Goal: Information Seeking & Learning: Learn about a topic

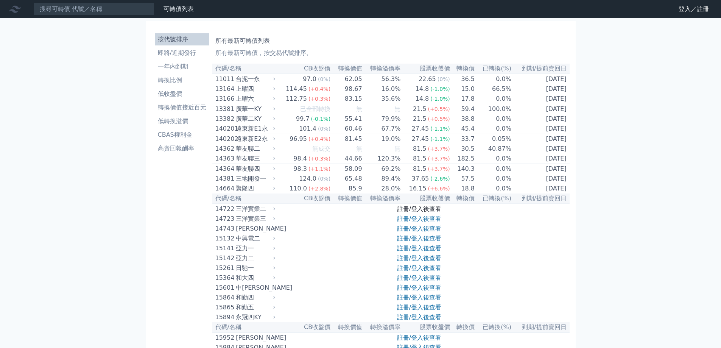
click at [429, 212] on link "註冊/登入後查看" at bounding box center [419, 208] width 44 height 7
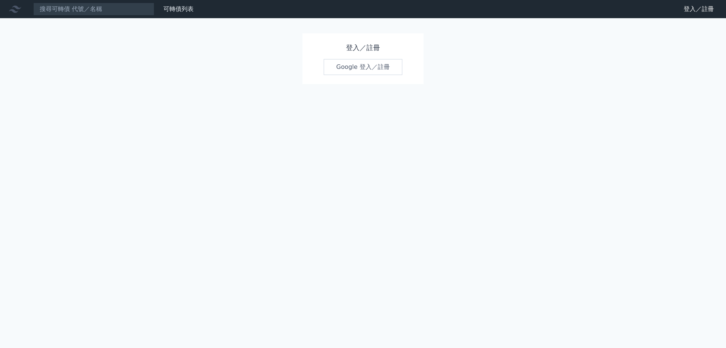
click at [381, 62] on link "Google 登入／註冊" at bounding box center [363, 67] width 79 height 16
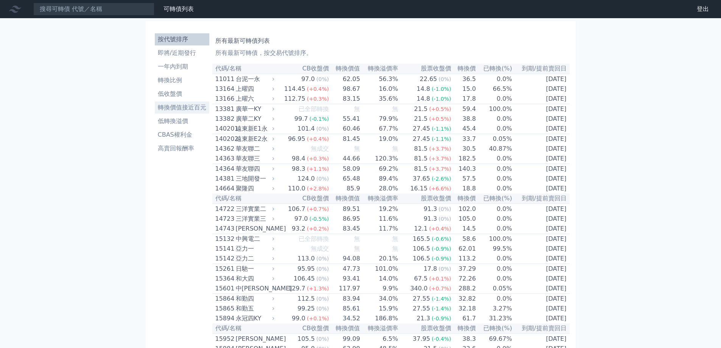
click at [197, 104] on li "轉換價值接近百元" at bounding box center [182, 107] width 54 height 9
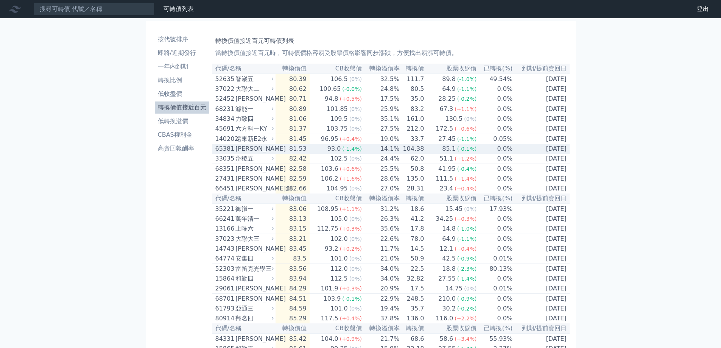
click at [469, 152] on span "(-0.1%)" at bounding box center [467, 149] width 20 height 6
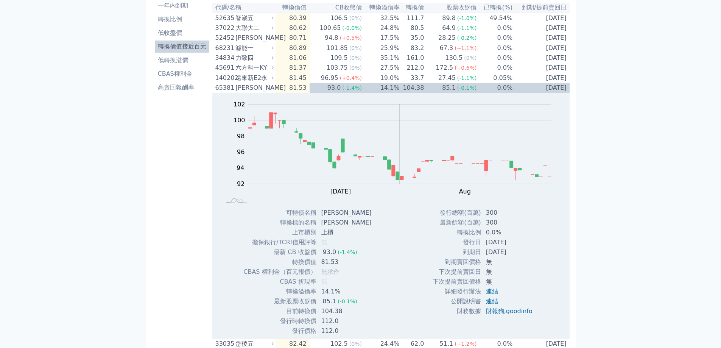
scroll to position [76, 0]
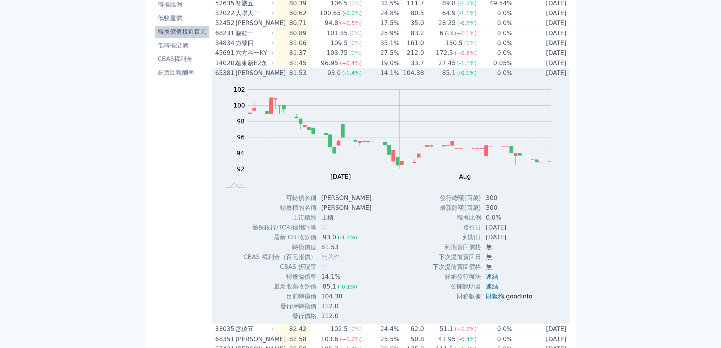
click at [520, 300] on link "goodinfo" at bounding box center [519, 295] width 26 height 7
click at [362, 76] on span "(-1.4%)" at bounding box center [352, 73] width 20 height 6
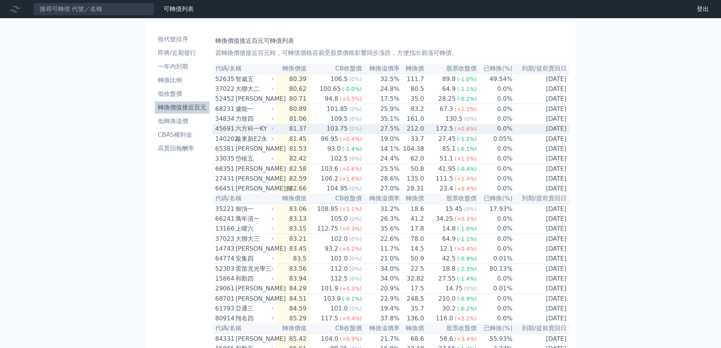
scroll to position [38, 0]
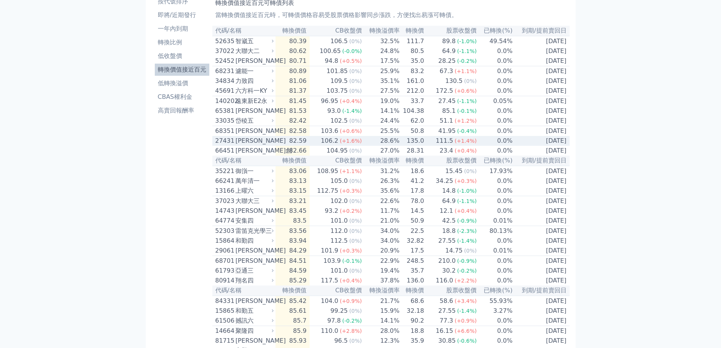
click at [394, 146] on td "28.6%" at bounding box center [381, 141] width 38 height 10
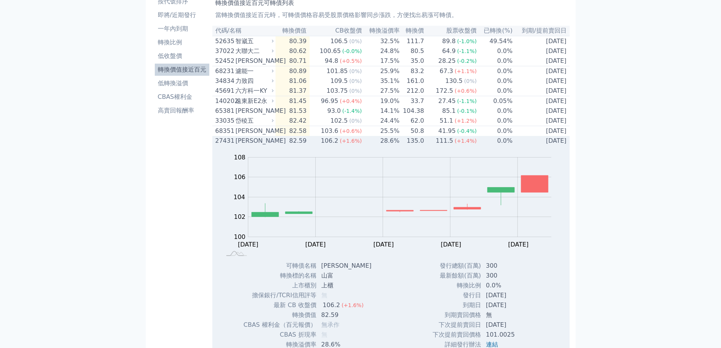
click at [424, 145] on td "135.0" at bounding box center [412, 141] width 25 height 10
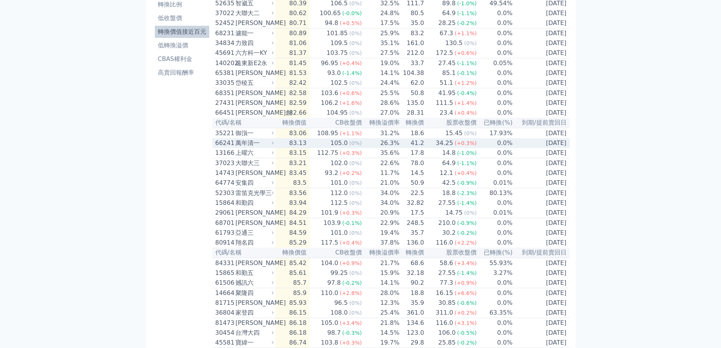
scroll to position [113, 0]
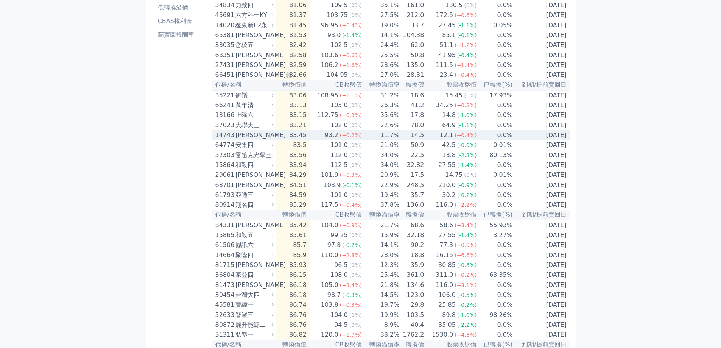
click at [450, 140] on div "12.1" at bounding box center [446, 134] width 17 height 9
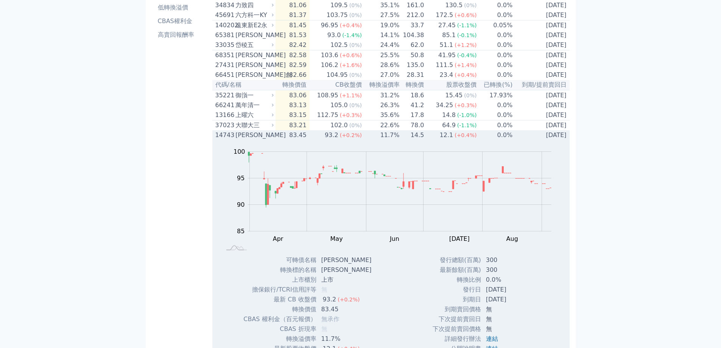
click at [450, 140] on div "12.1" at bounding box center [446, 134] width 17 height 9
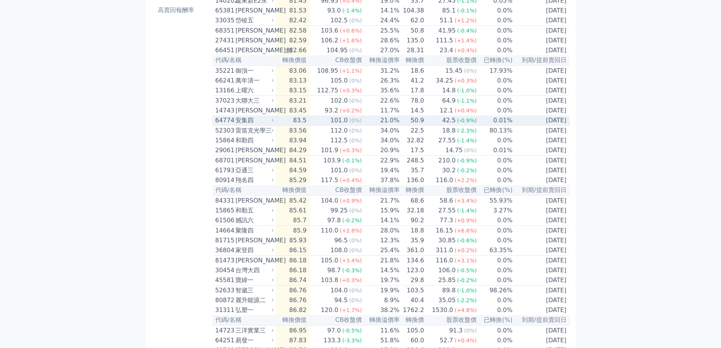
scroll to position [151, 0]
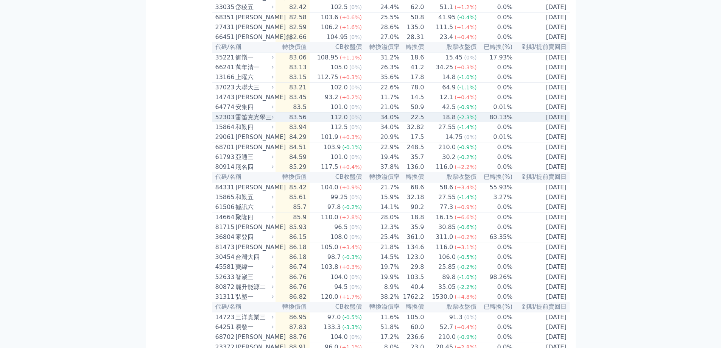
click at [432, 123] on td "18.8 (-2.3%)" at bounding box center [450, 117] width 53 height 10
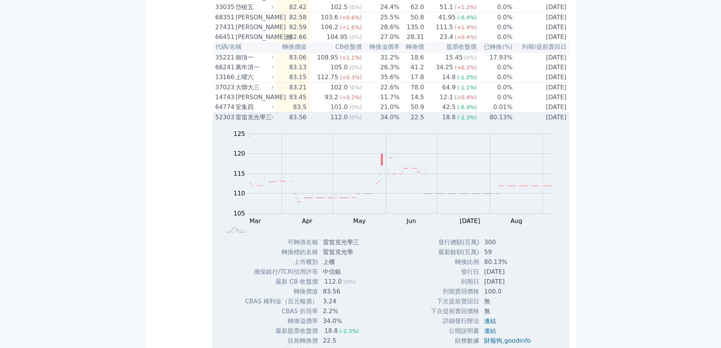
click at [432, 123] on td "18.8 (-2.3%)" at bounding box center [450, 117] width 53 height 10
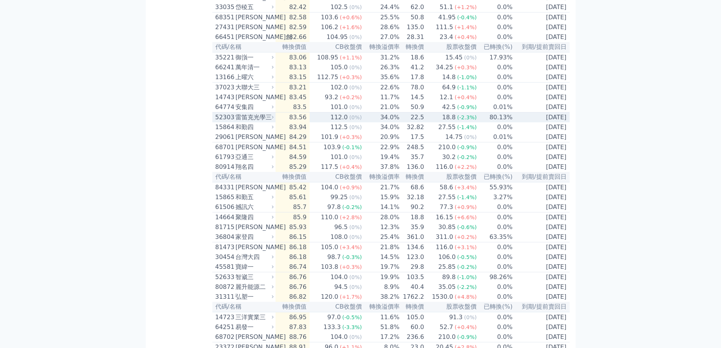
click at [432, 123] on td "18.8 (-2.3%)" at bounding box center [450, 117] width 53 height 10
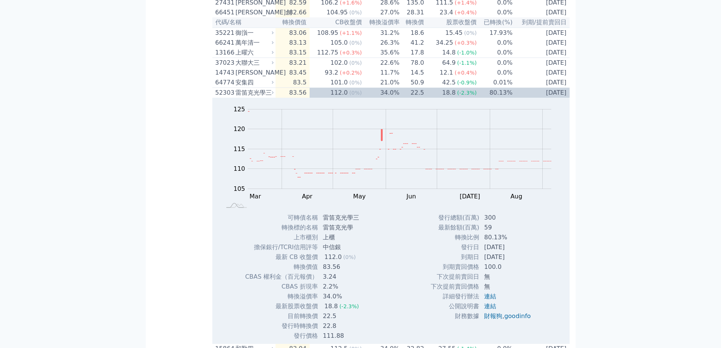
scroll to position [189, 0]
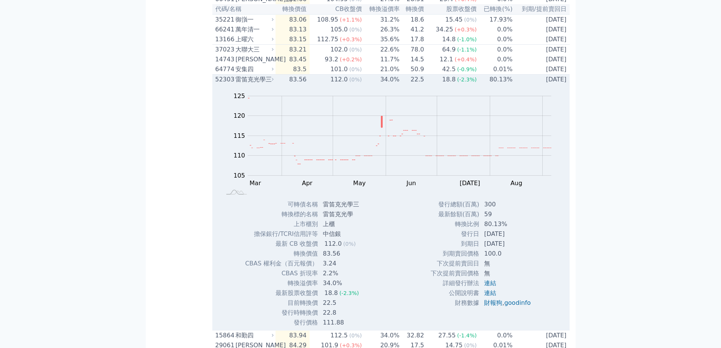
click at [424, 85] on td "22.5" at bounding box center [412, 80] width 25 height 10
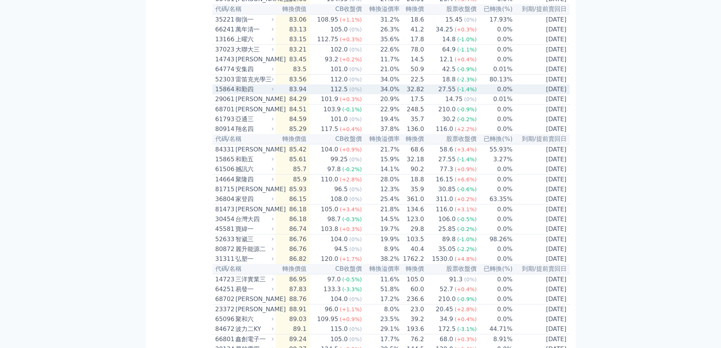
click at [426, 94] on td "27.55 (-1.4%)" at bounding box center [450, 89] width 53 height 10
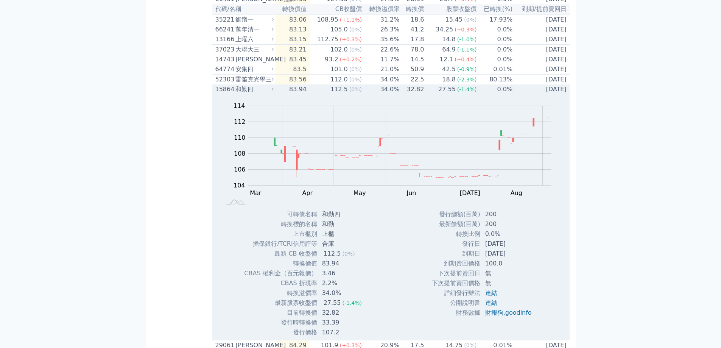
click at [426, 94] on td "27.55 (-1.4%)" at bounding box center [450, 89] width 53 height 10
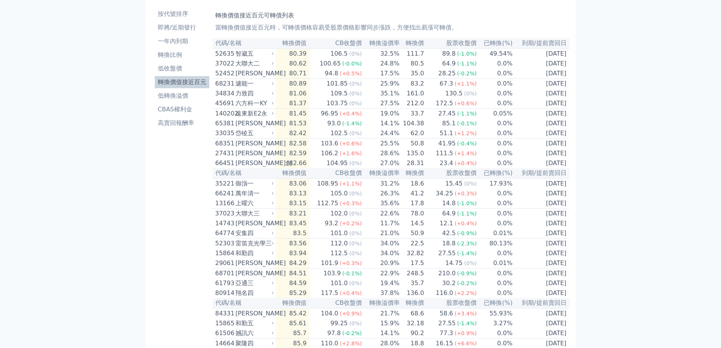
scroll to position [38, 0]
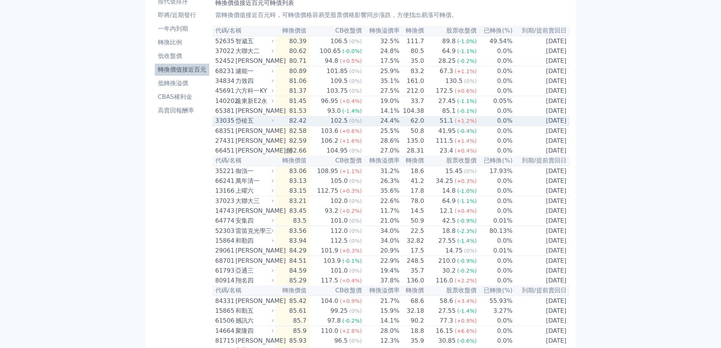
click at [466, 124] on span "(+1.2%)" at bounding box center [465, 121] width 22 height 6
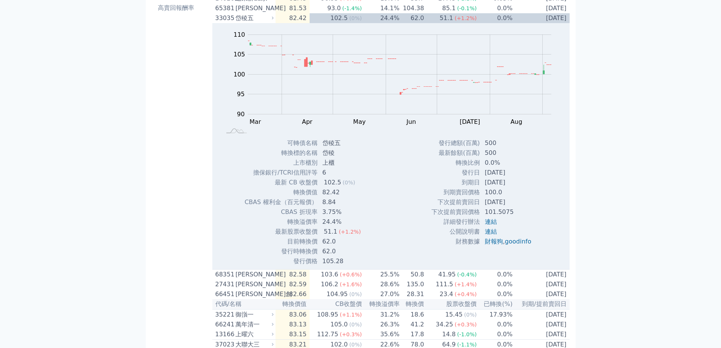
scroll to position [189, 0]
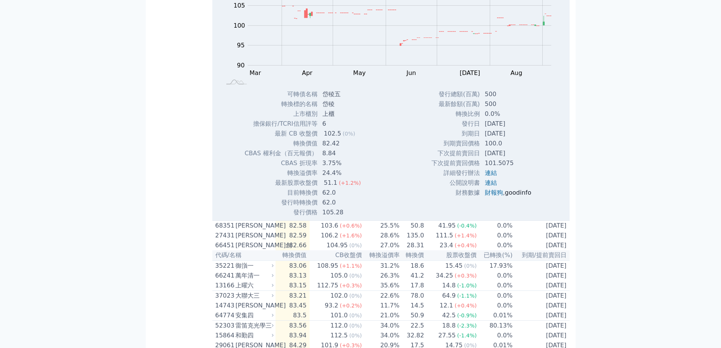
click at [528, 196] on link "goodinfo" at bounding box center [518, 192] width 26 height 7
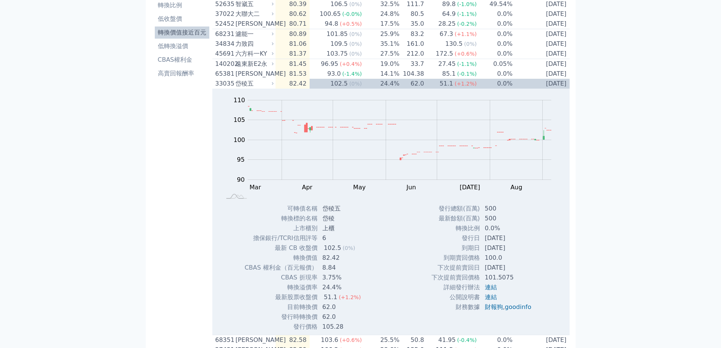
scroll to position [76, 0]
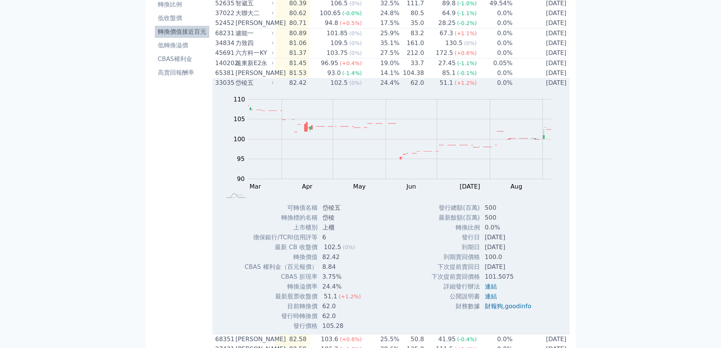
click at [374, 88] on td "24.4%" at bounding box center [381, 83] width 38 height 10
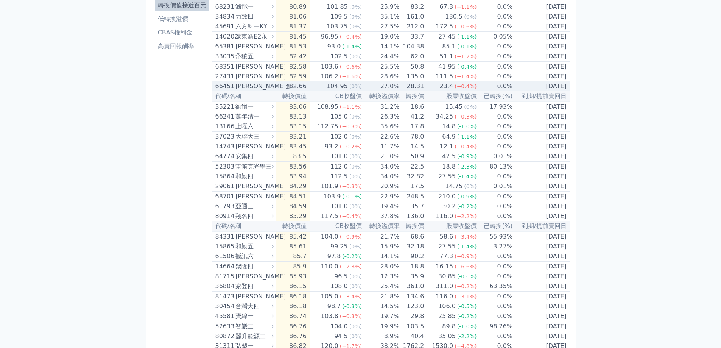
scroll to position [113, 0]
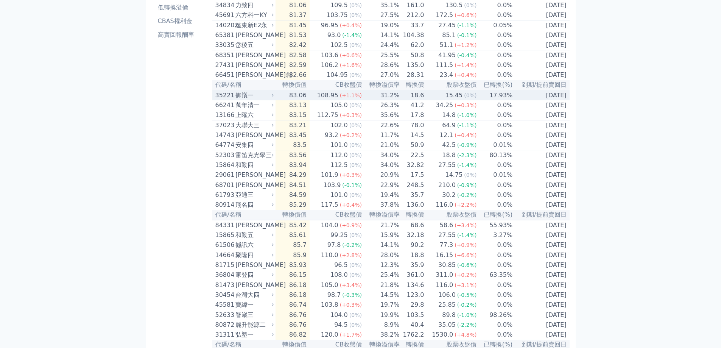
click at [382, 100] on td "31.2%" at bounding box center [381, 95] width 38 height 10
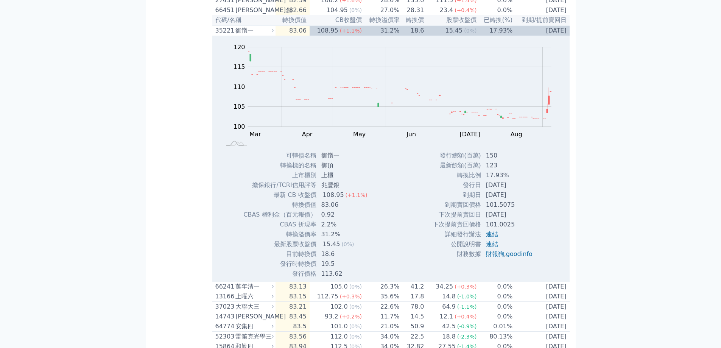
scroll to position [227, 0]
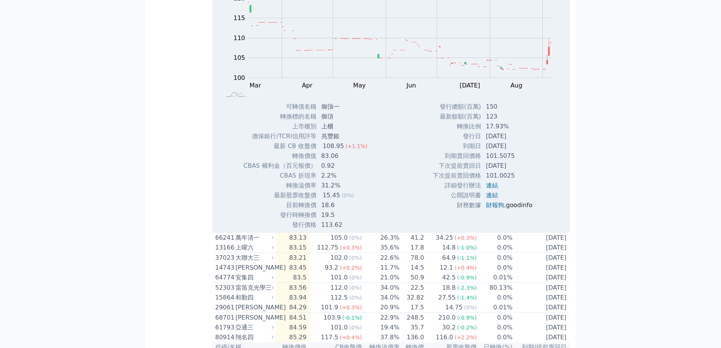
click at [524, 208] on link "goodinfo" at bounding box center [519, 204] width 26 height 7
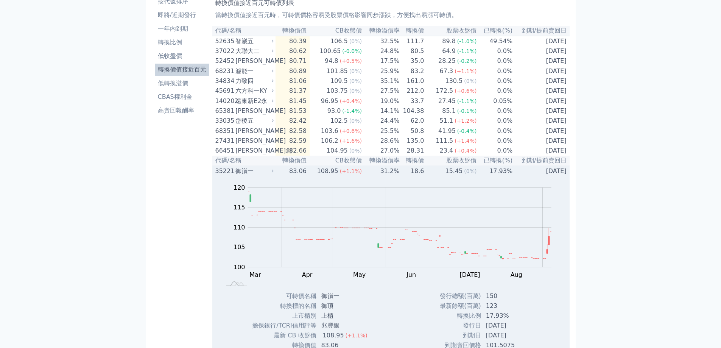
click at [380, 176] on td "31.2%" at bounding box center [381, 171] width 38 height 10
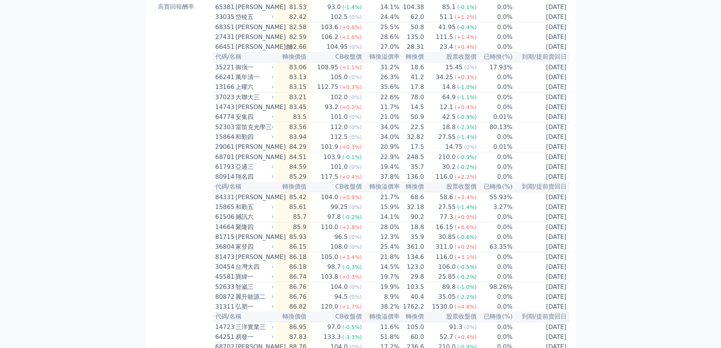
scroll to position [189, 0]
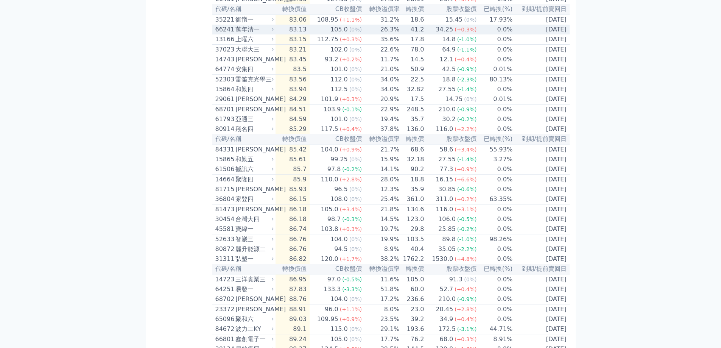
click at [365, 34] on td "26.3%" at bounding box center [381, 30] width 38 height 10
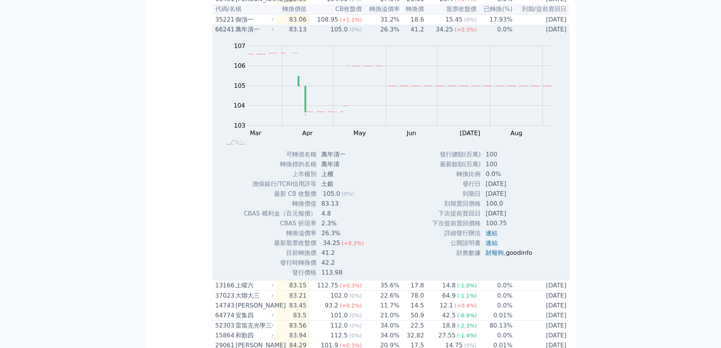
click at [527, 256] on link "goodinfo" at bounding box center [518, 252] width 26 height 7
click at [441, 34] on div "34.25" at bounding box center [444, 29] width 20 height 9
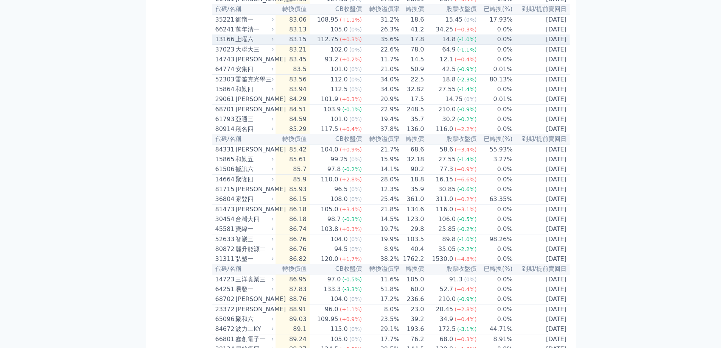
click at [440, 45] on td "14.8 (-1.0%)" at bounding box center [450, 39] width 53 height 10
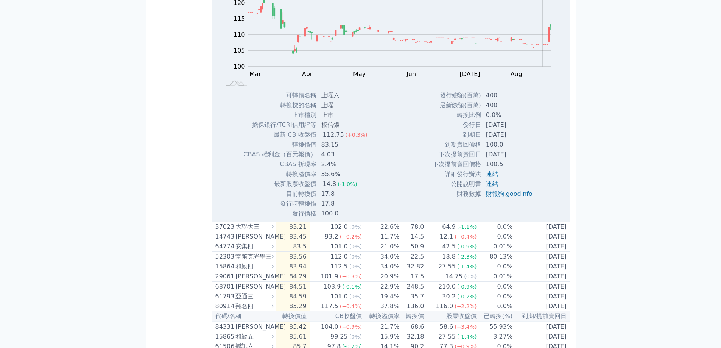
scroll to position [265, 0]
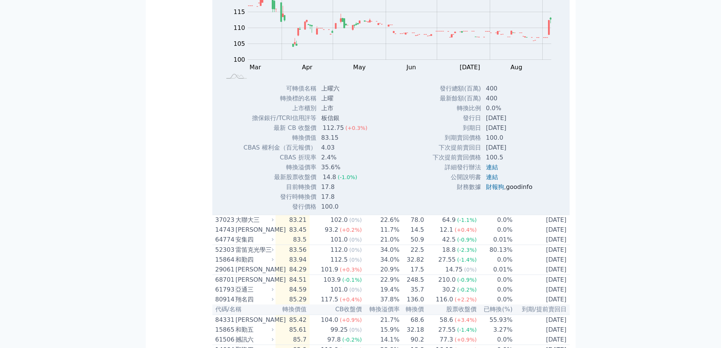
click at [526, 190] on link "goodinfo" at bounding box center [519, 186] width 26 height 7
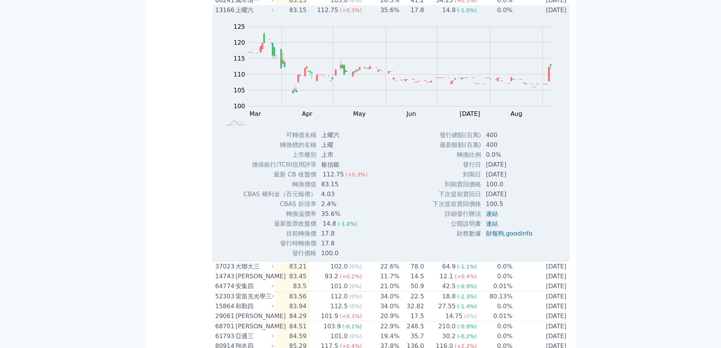
scroll to position [151, 0]
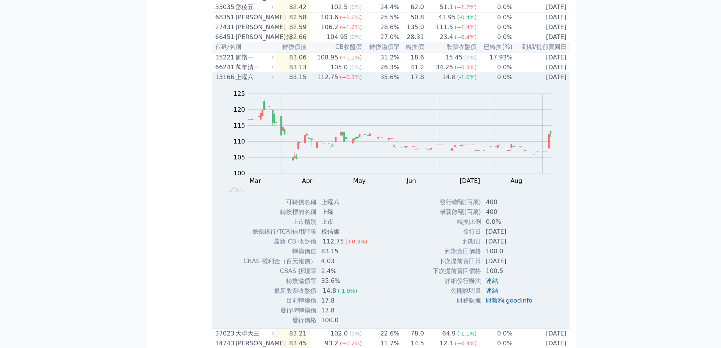
click at [435, 82] on td "14.8 (-1.0%)" at bounding box center [450, 77] width 53 height 10
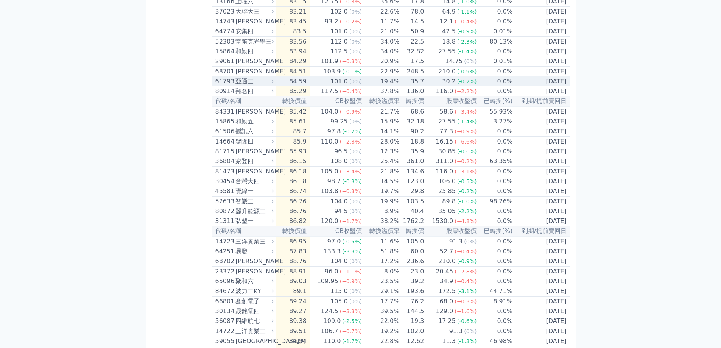
scroll to position [265, 0]
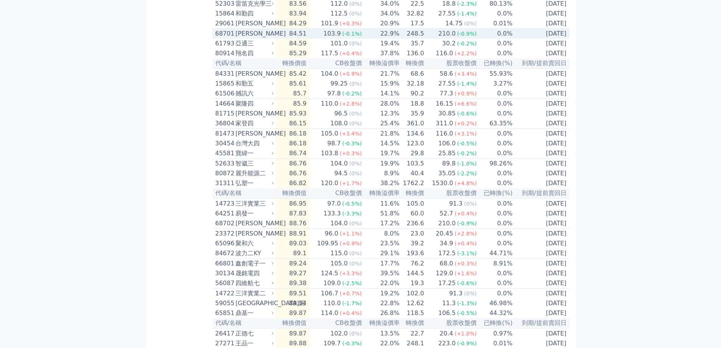
click at [432, 39] on td "210.0 (-0.9%)" at bounding box center [450, 34] width 53 height 10
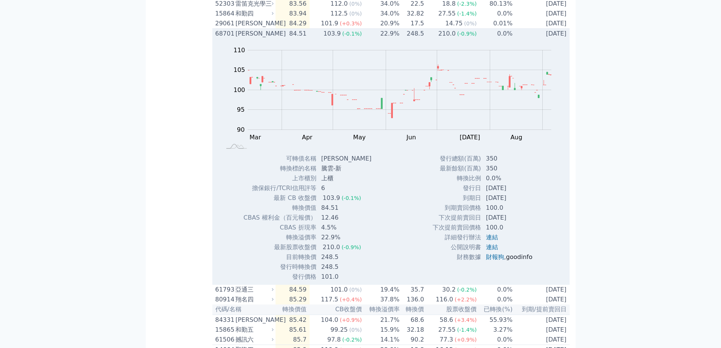
click at [522, 260] on link "goodinfo" at bounding box center [519, 256] width 26 height 7
click at [484, 39] on td "0.0%" at bounding box center [495, 34] width 36 height 10
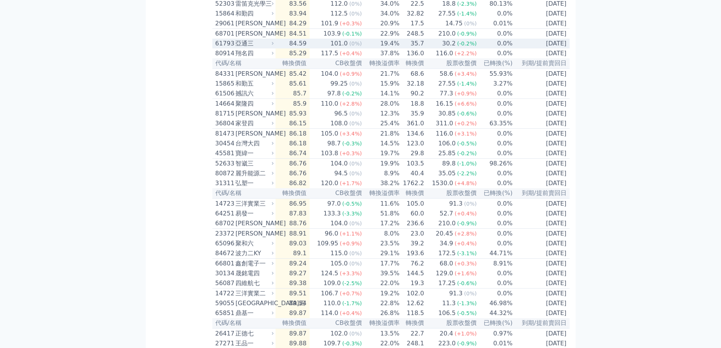
click at [485, 48] on td "0.0%" at bounding box center [495, 44] width 36 height 10
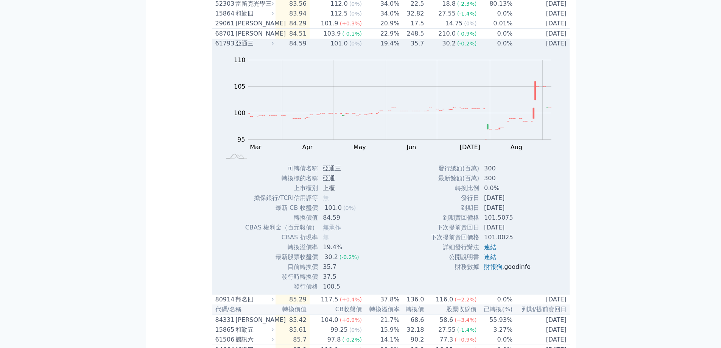
click at [526, 270] on link "goodinfo" at bounding box center [517, 266] width 26 height 7
click at [463, 48] on div "(-0.2%)" at bounding box center [467, 43] width 20 height 9
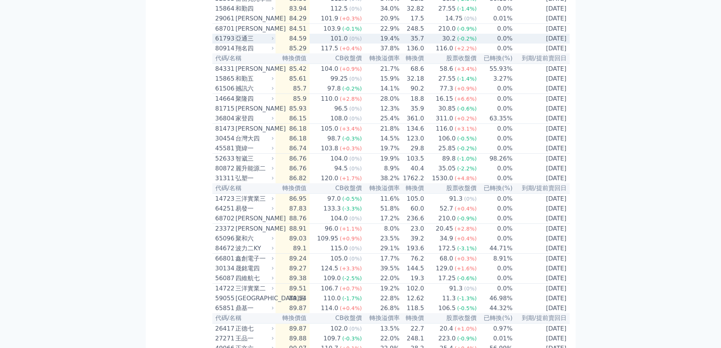
scroll to position [303, 0]
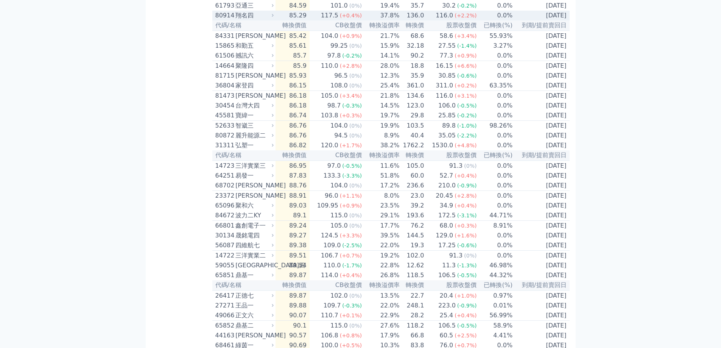
click at [464, 19] on span "(+2.2%)" at bounding box center [465, 15] width 22 height 6
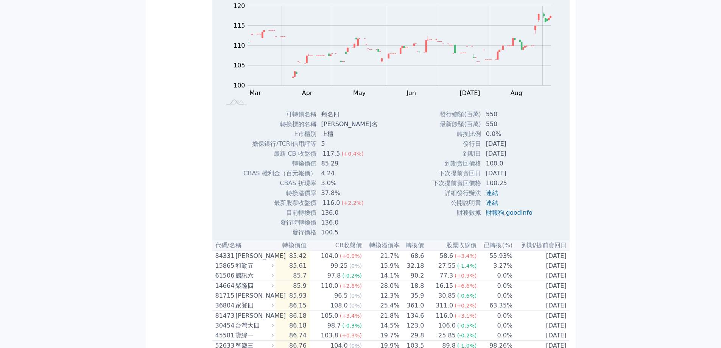
scroll to position [340, 0]
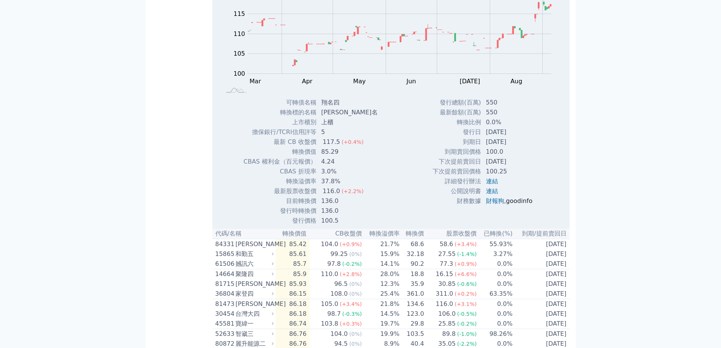
click at [520, 204] on link "goodinfo" at bounding box center [519, 200] width 26 height 7
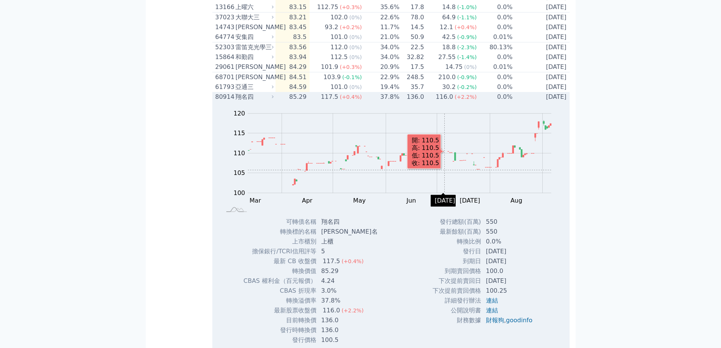
scroll to position [265, 0]
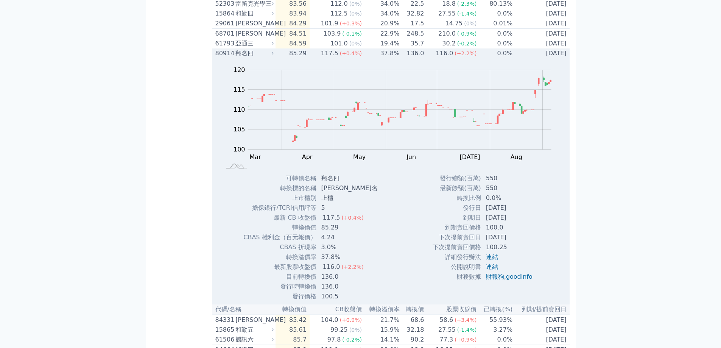
click at [385, 58] on td "37.8%" at bounding box center [381, 53] width 38 height 10
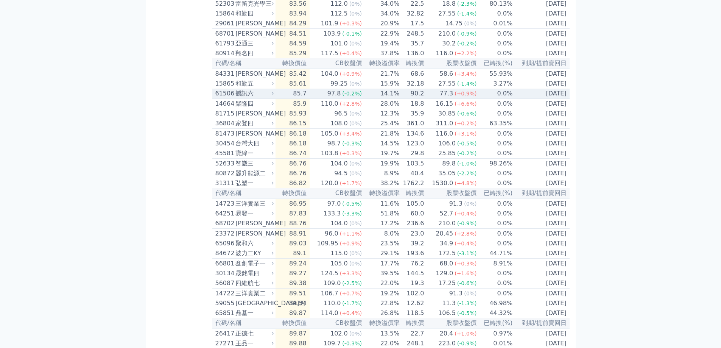
click at [463, 98] on div "(+0.9%)" at bounding box center [465, 93] width 22 height 9
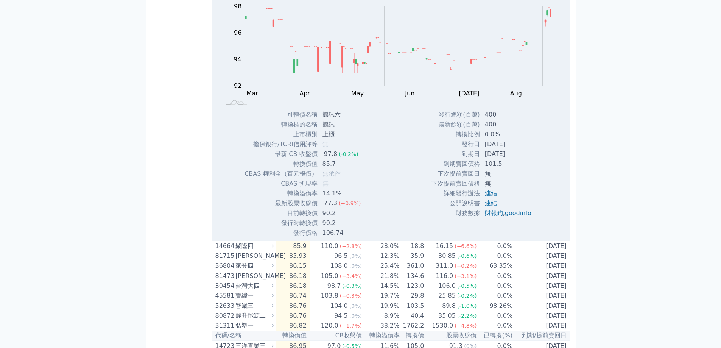
scroll to position [378, 0]
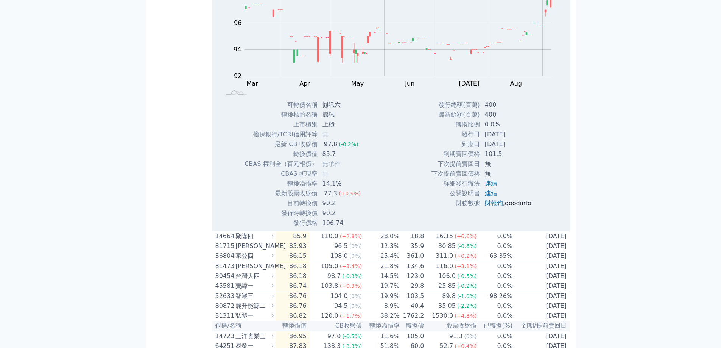
click at [522, 207] on link "goodinfo" at bounding box center [518, 202] width 26 height 7
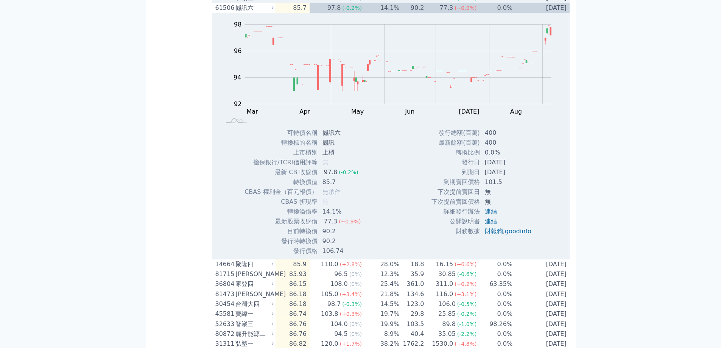
scroll to position [303, 0]
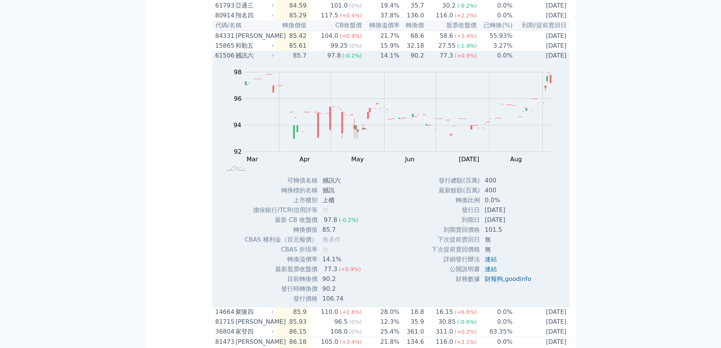
click at [466, 60] on div "(+0.9%)" at bounding box center [465, 55] width 22 height 9
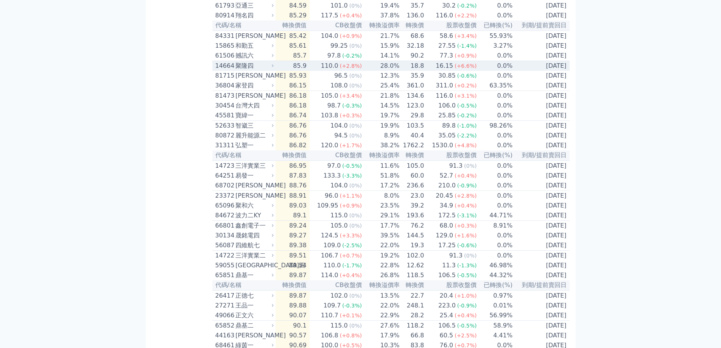
click at [452, 70] on div "16.15" at bounding box center [444, 65] width 20 height 9
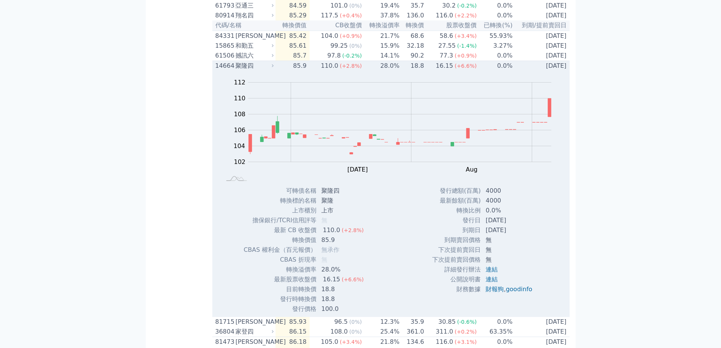
click at [452, 70] on div "16.15" at bounding box center [444, 65] width 20 height 9
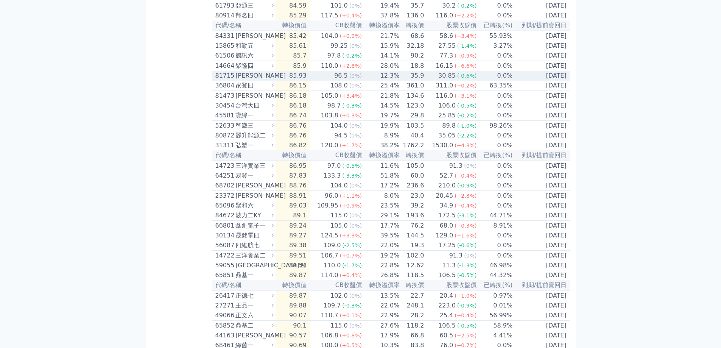
click at [447, 80] on div "30.85" at bounding box center [446, 75] width 20 height 9
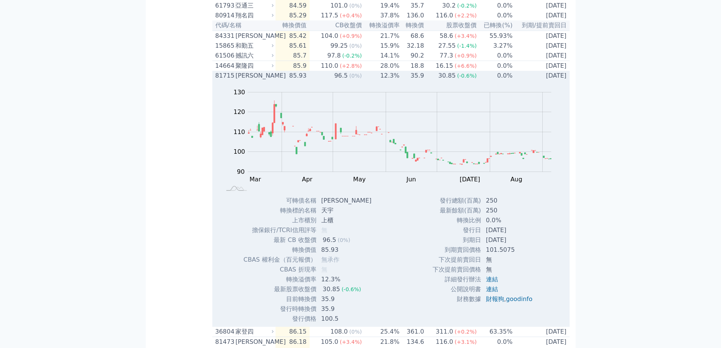
click at [447, 80] on div "30.85" at bounding box center [446, 75] width 20 height 9
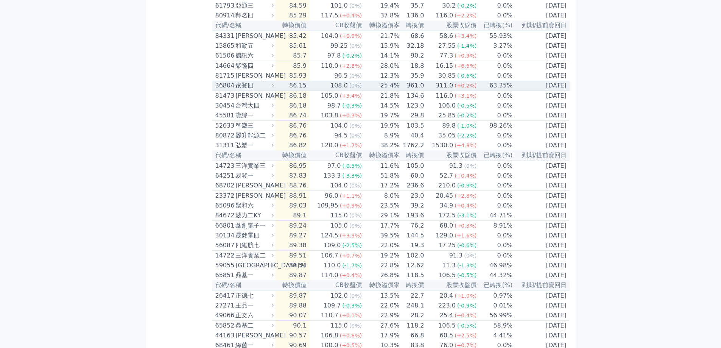
click at [455, 89] on span "(+0.2%)" at bounding box center [465, 85] width 22 height 6
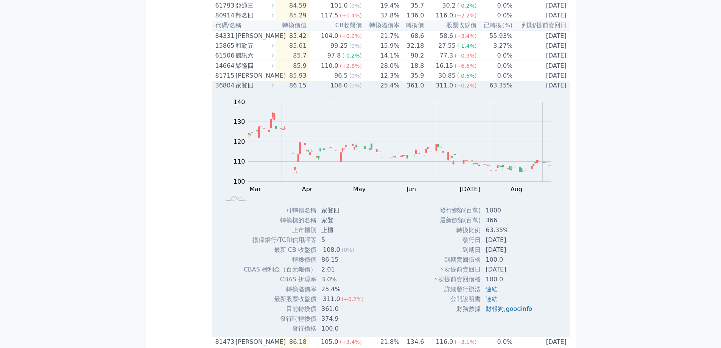
click at [455, 89] on span "(+0.2%)" at bounding box center [465, 85] width 22 height 6
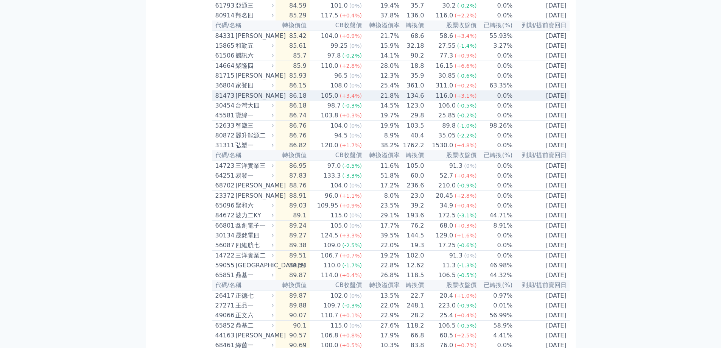
click at [455, 99] on span "(+3.1%)" at bounding box center [465, 96] width 22 height 6
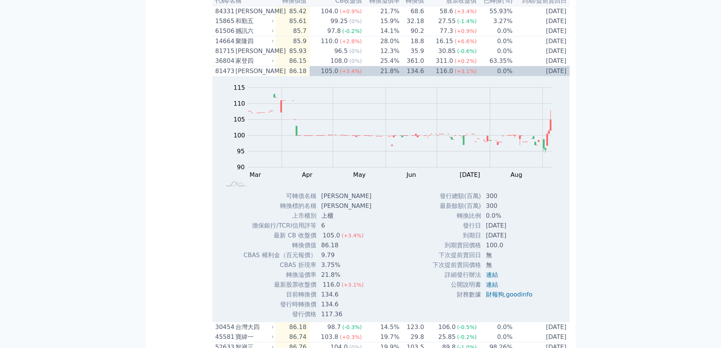
scroll to position [340, 0]
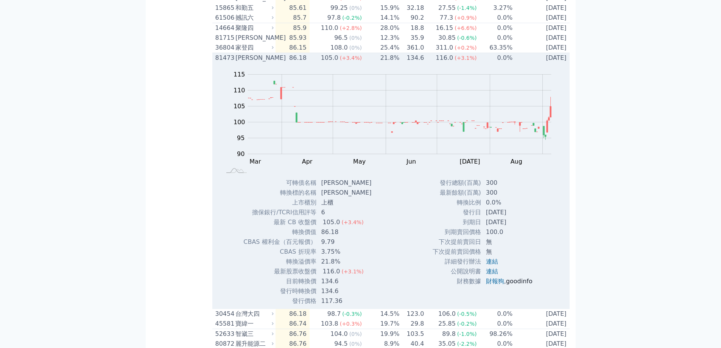
click at [520, 284] on link "goodinfo" at bounding box center [519, 280] width 26 height 7
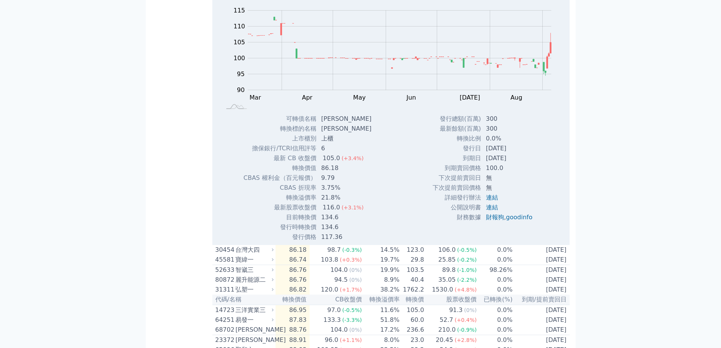
scroll to position [416, 0]
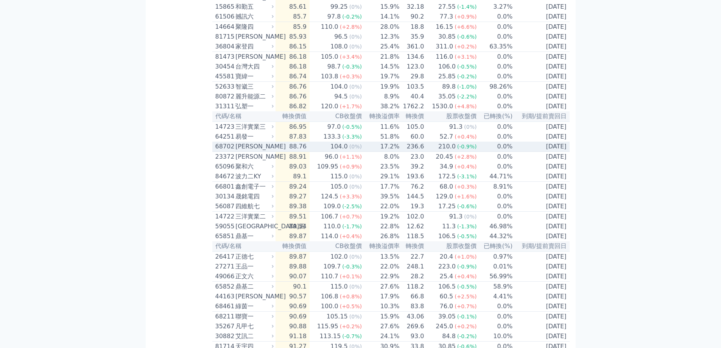
scroll to position [340, 0]
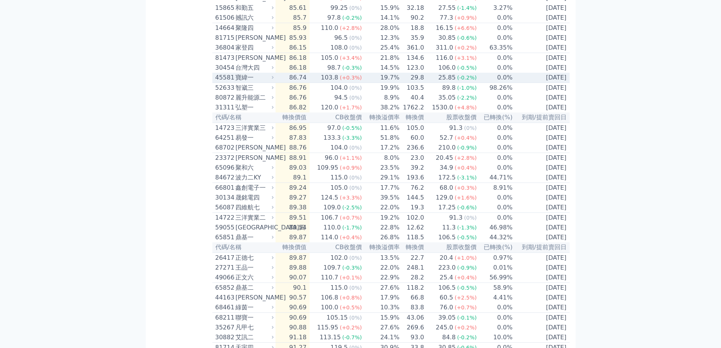
click at [454, 82] on div "25.85" at bounding box center [446, 77] width 20 height 9
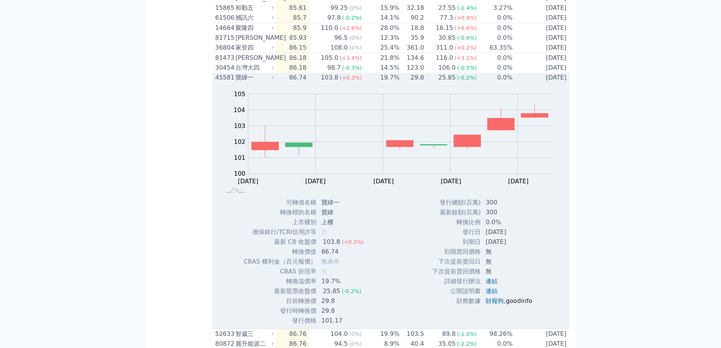
click at [527, 304] on link "goodinfo" at bounding box center [518, 300] width 26 height 7
click at [434, 82] on td "25.85 (-0.2%)" at bounding box center [450, 78] width 53 height 10
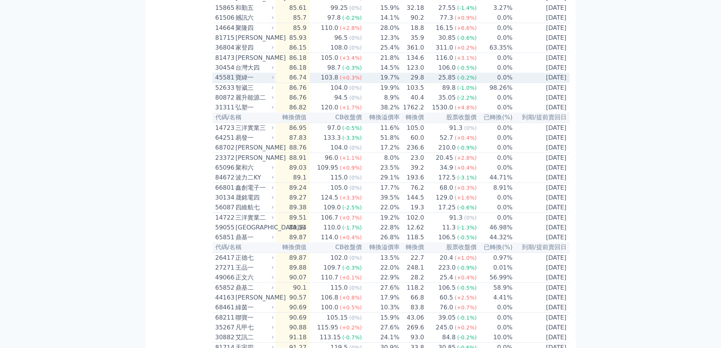
click at [435, 83] on td "25.85 (-0.2%)" at bounding box center [450, 78] width 53 height 10
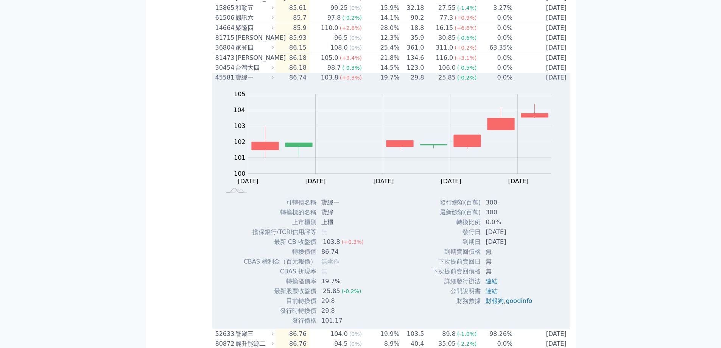
click at [435, 82] on td "25.85 (-0.2%)" at bounding box center [450, 78] width 53 height 10
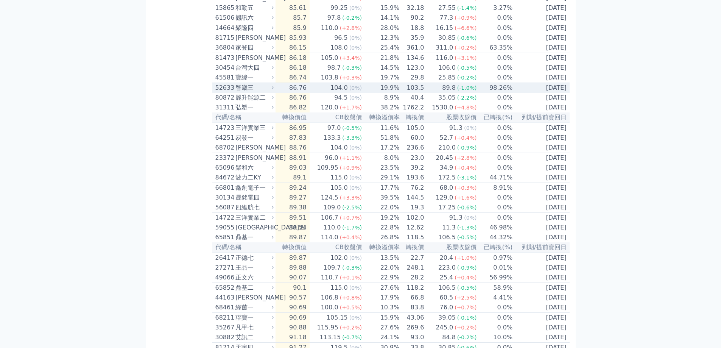
click at [435, 93] on td "89.8 (-1.0%)" at bounding box center [450, 88] width 53 height 10
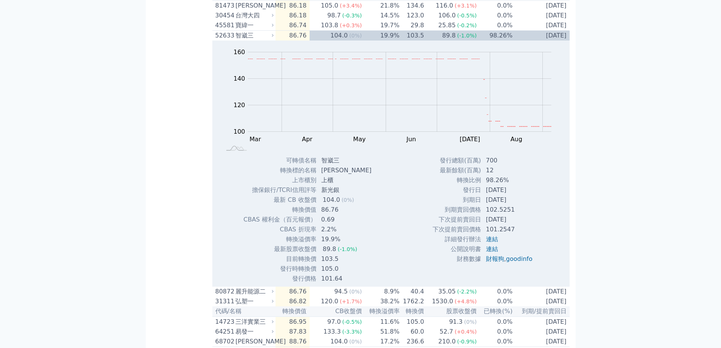
scroll to position [492, 0]
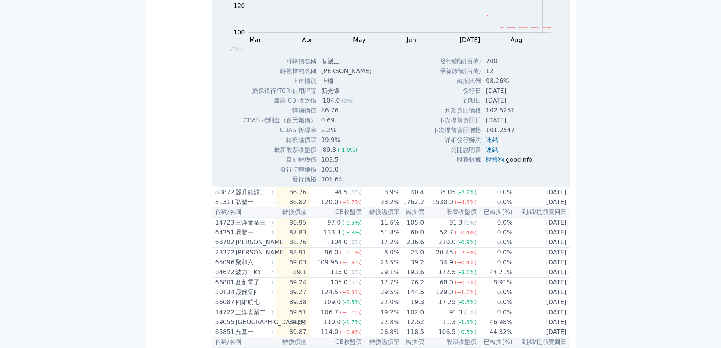
click at [520, 163] on link "goodinfo" at bounding box center [519, 159] width 26 height 7
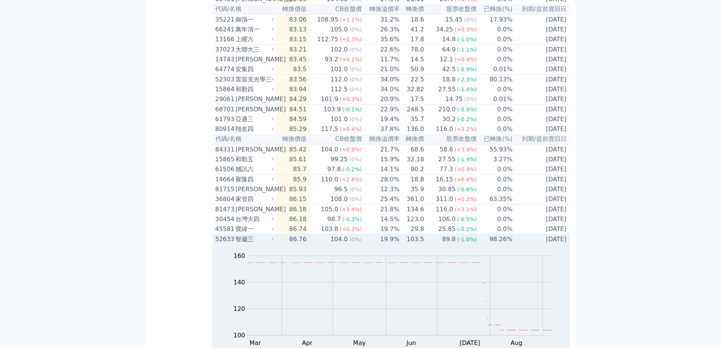
click at [455, 244] on div "89.8" at bounding box center [448, 239] width 17 height 9
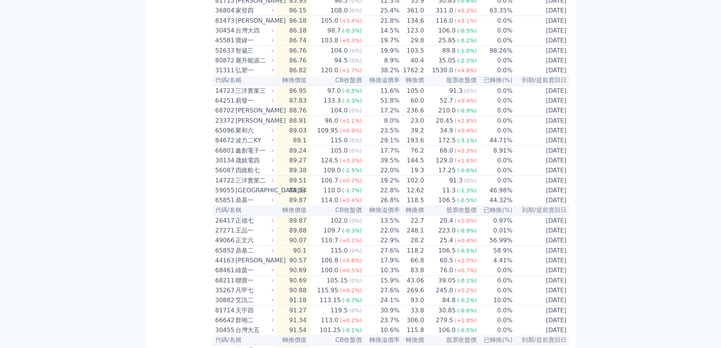
scroll to position [378, 0]
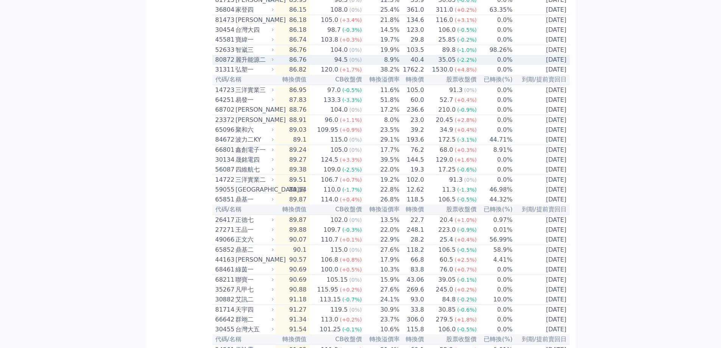
click at [426, 65] on td "35.05 (-2.2%)" at bounding box center [450, 60] width 53 height 10
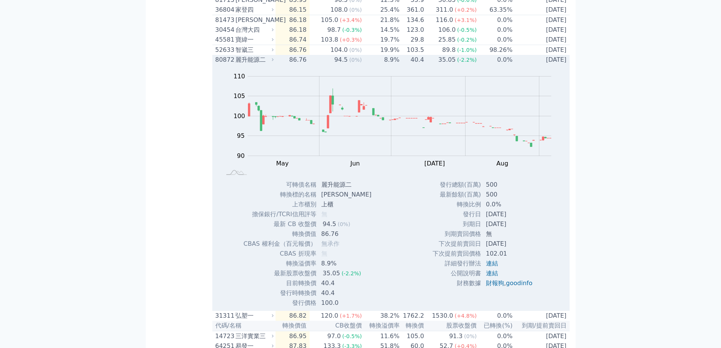
click at [426, 65] on td "35.05 (-2.2%)" at bounding box center [450, 60] width 53 height 10
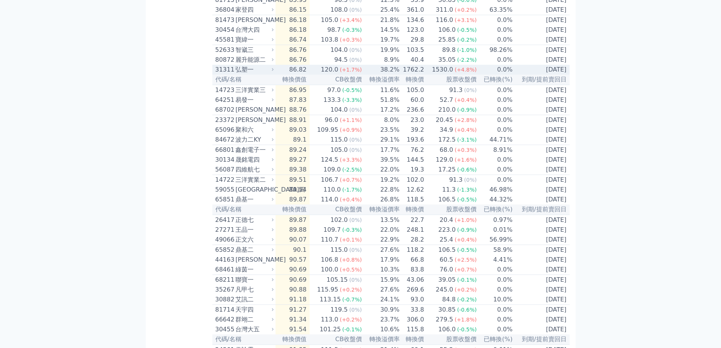
click at [426, 75] on td "1530.0 (+4.8%)" at bounding box center [450, 70] width 53 height 10
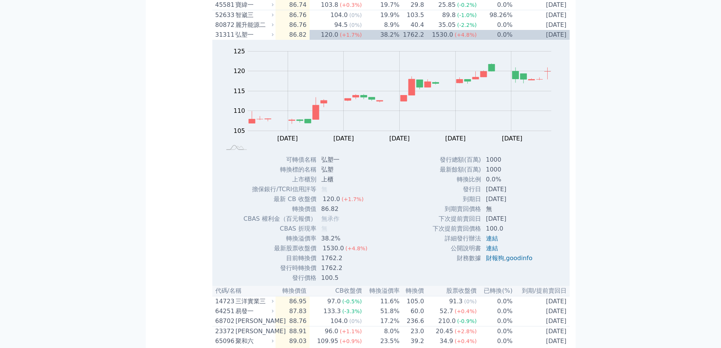
scroll to position [416, 0]
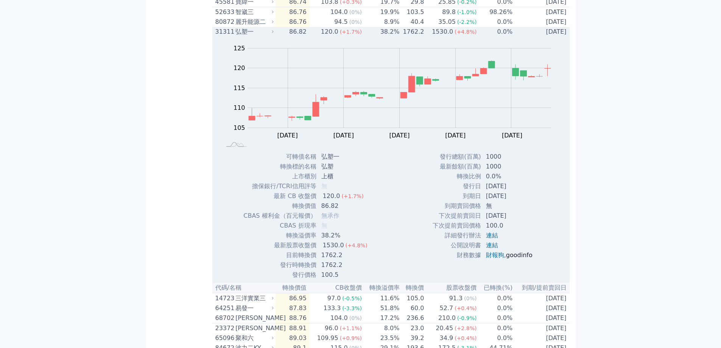
click at [523, 258] on link "goodinfo" at bounding box center [519, 254] width 26 height 7
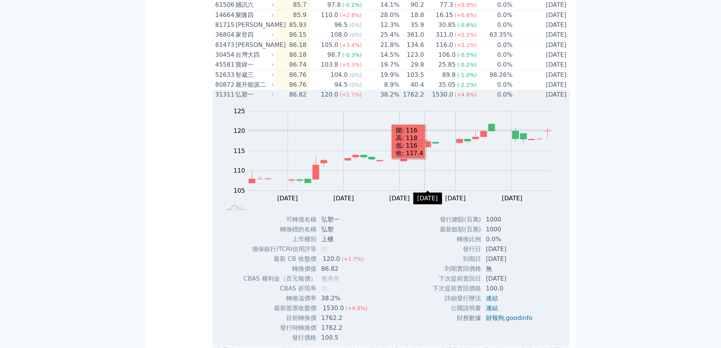
scroll to position [340, 0]
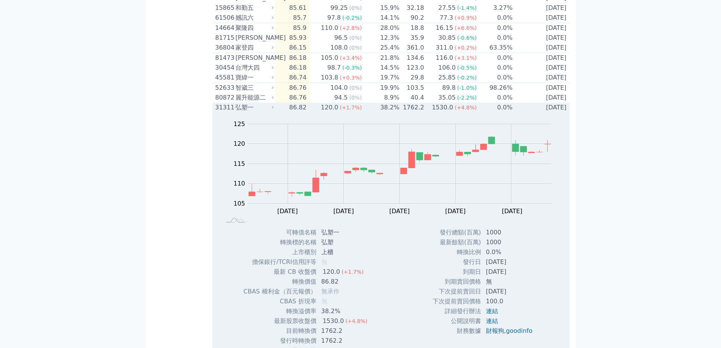
click at [463, 112] on div "(+4.8%)" at bounding box center [465, 107] width 22 height 9
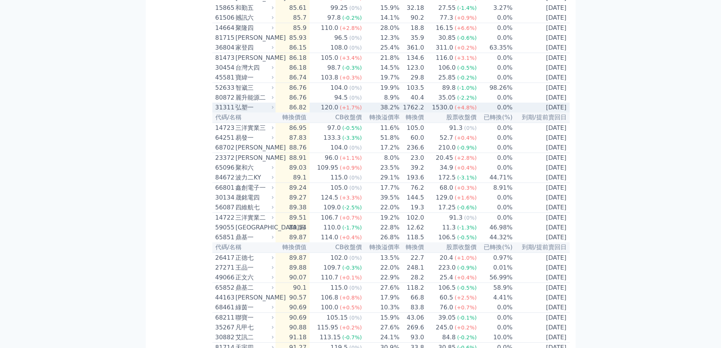
scroll to position [378, 0]
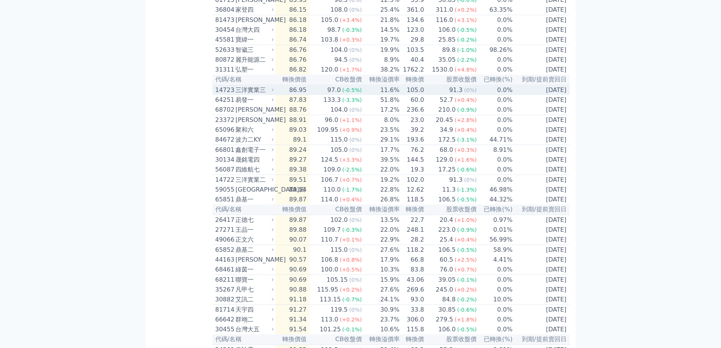
click at [460, 95] on div "91.3" at bounding box center [455, 89] width 17 height 9
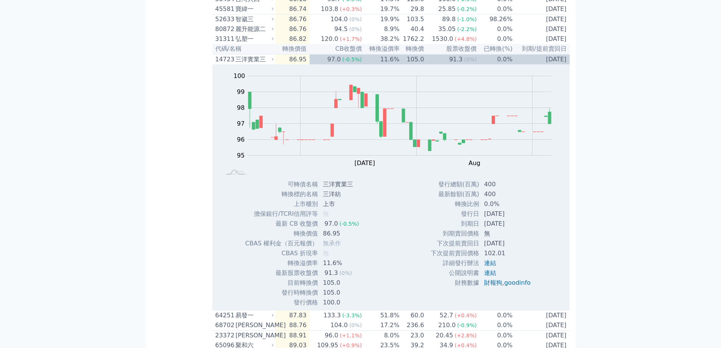
scroll to position [454, 0]
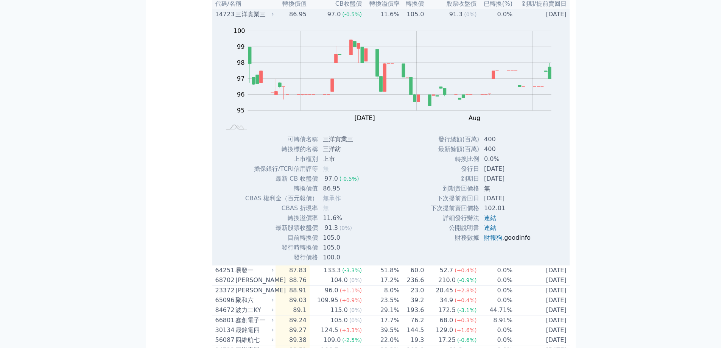
click at [519, 241] on link "goodinfo" at bounding box center [517, 237] width 26 height 7
click at [477, 19] on td "0.0%" at bounding box center [495, 14] width 36 height 10
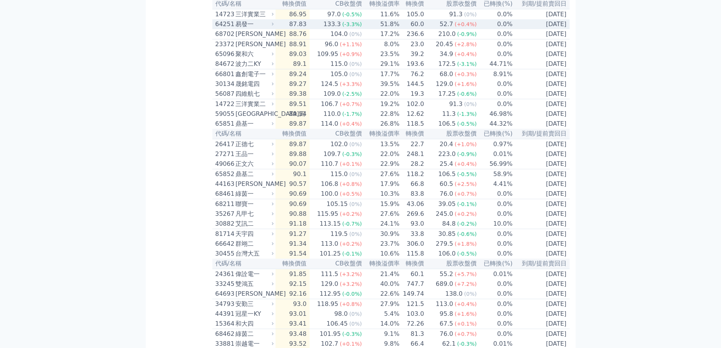
click at [464, 27] on span "(+0.4%)" at bounding box center [465, 24] width 22 height 6
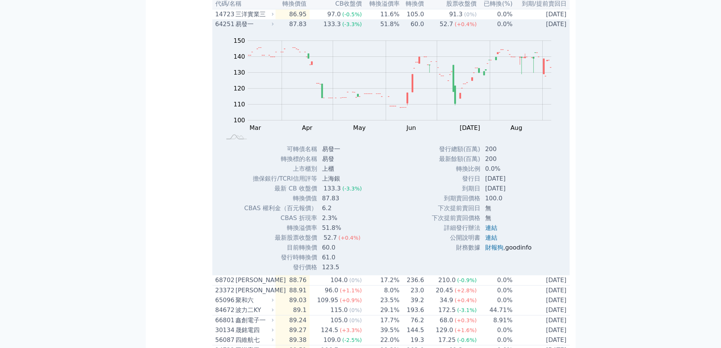
click at [517, 251] on link "goodinfo" at bounding box center [518, 247] width 26 height 7
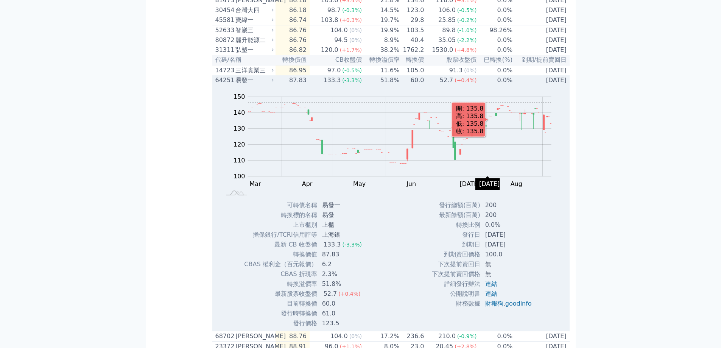
scroll to position [378, 0]
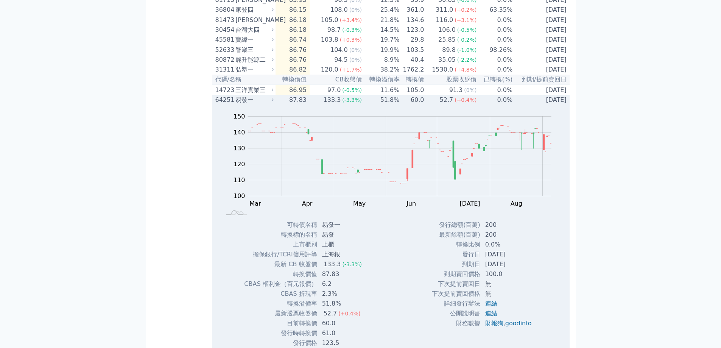
click at [422, 105] on td "60.0" at bounding box center [412, 100] width 25 height 10
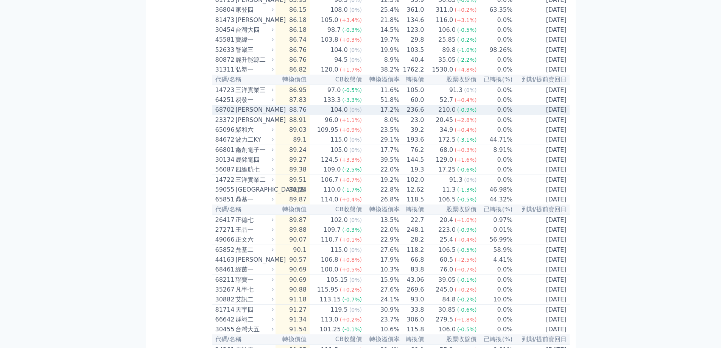
click at [424, 115] on td "236.6" at bounding box center [412, 110] width 25 height 10
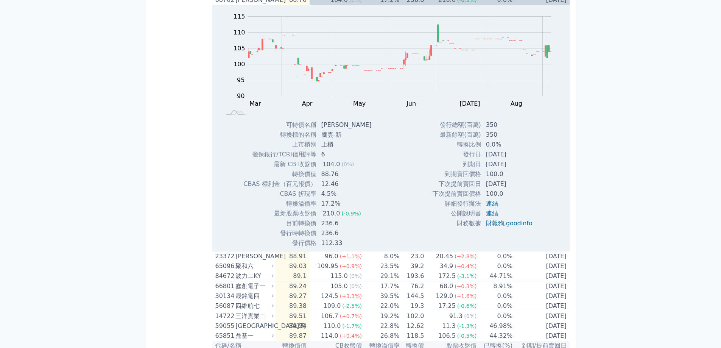
scroll to position [492, 0]
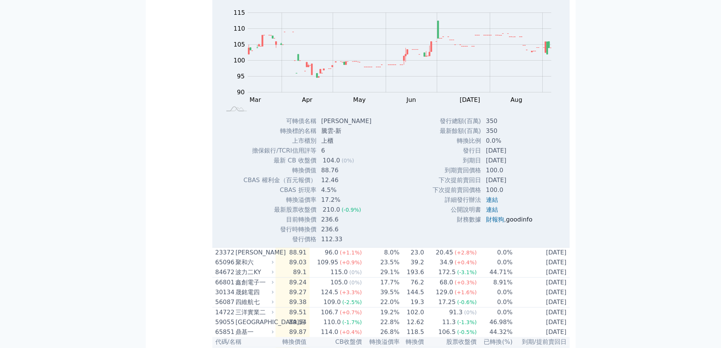
click at [527, 223] on link "goodinfo" at bounding box center [519, 219] width 26 height 7
